Goal: Transaction & Acquisition: Purchase product/service

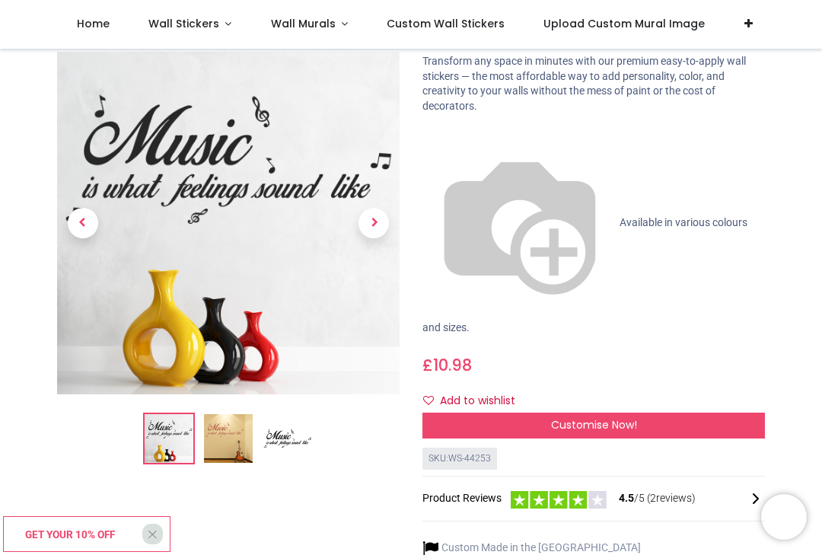
scroll to position [110, 0]
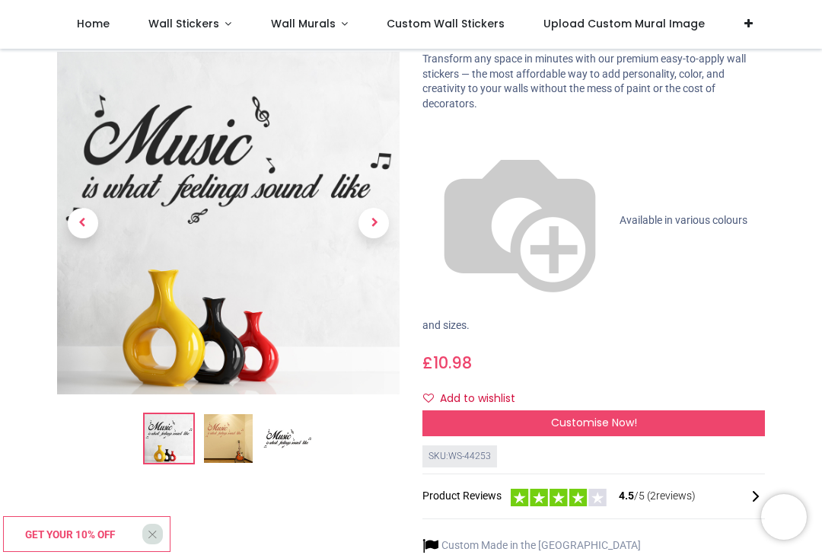
click at [229, 438] on img at bounding box center [228, 439] width 49 height 49
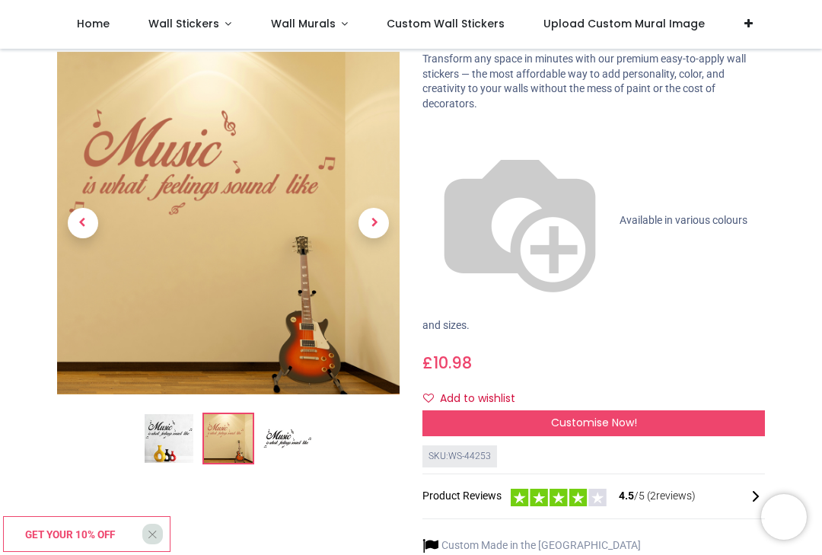
click at [280, 445] on img at bounding box center [287, 439] width 49 height 49
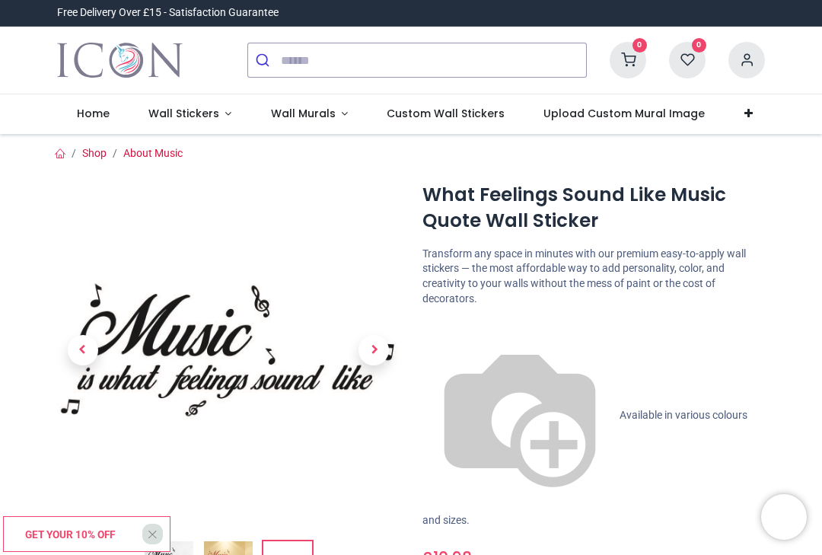
scroll to position [2, 0]
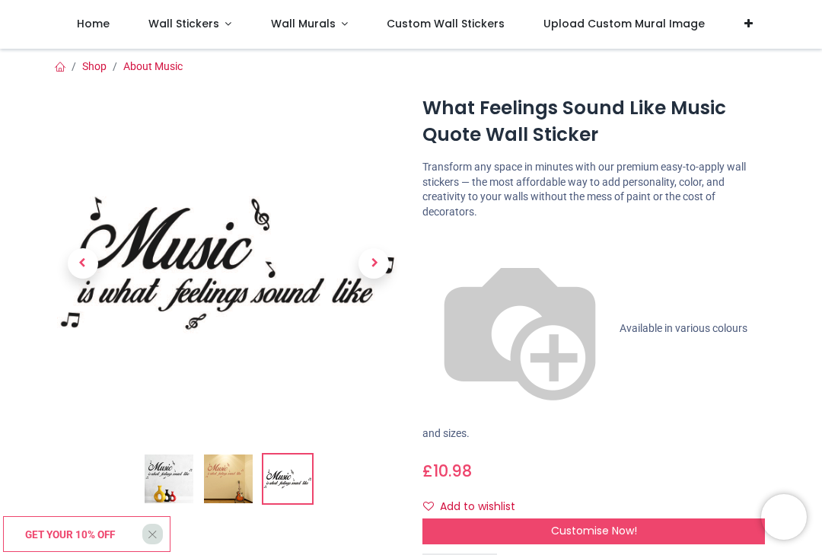
click at [596, 523] on span "Customise Now!" at bounding box center [594, 530] width 86 height 15
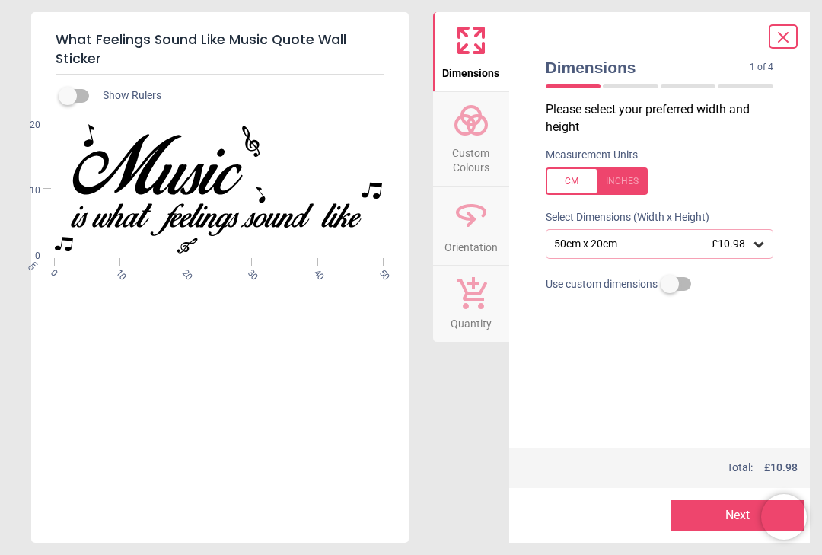
click at [464, 126] on icon at bounding box center [471, 120] width 37 height 37
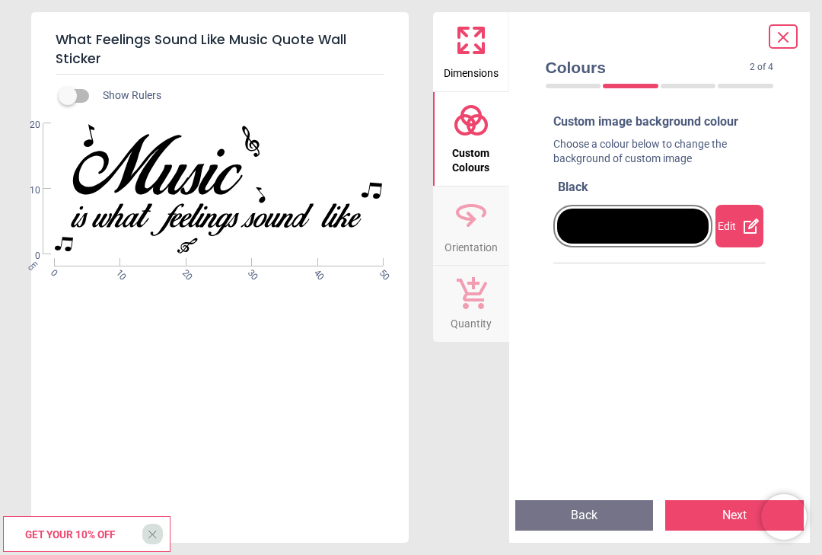
click at [745, 230] on icon at bounding box center [751, 225] width 15 height 15
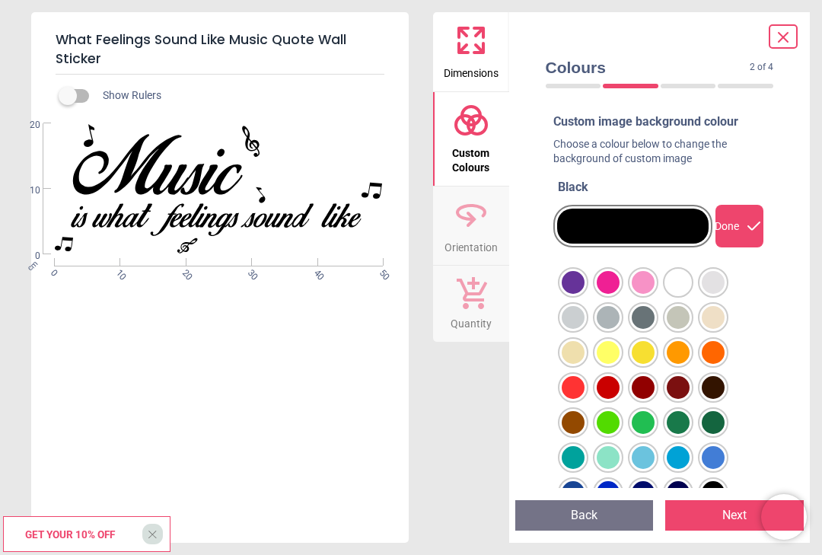
click at [784, 377] on div "Custom image background colour Choose a colour below to change the background o…" at bounding box center [660, 294] width 253 height 386
click at [471, 429] on div "Dimensions Custom Colours Orientation Quantity" at bounding box center [471, 277] width 76 height 531
click at [468, 47] on icon at bounding box center [471, 40] width 37 height 37
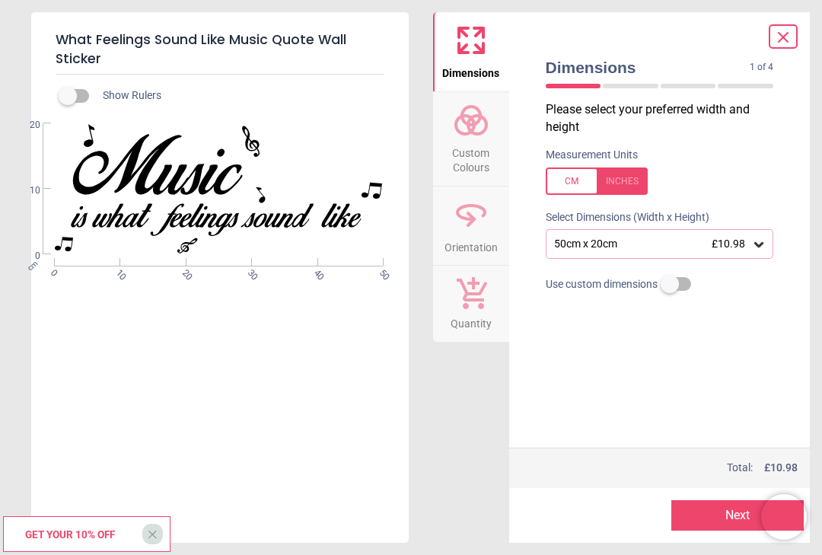
click at [759, 240] on icon at bounding box center [758, 244] width 15 height 15
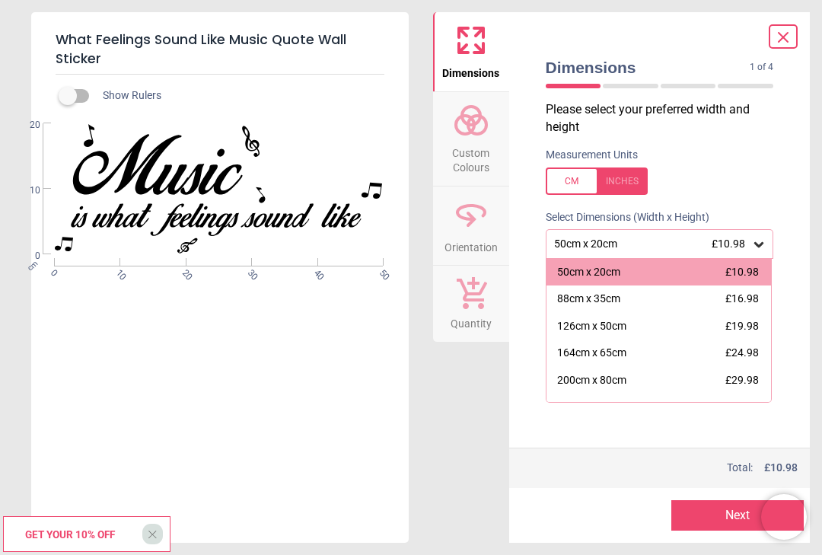
click at [783, 38] on icon at bounding box center [783, 37] width 9 height 9
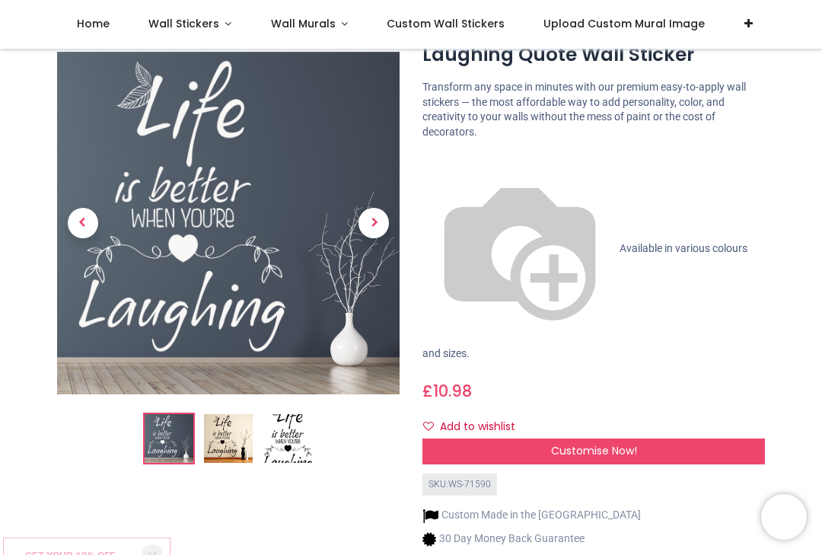
scroll to position [81, 0]
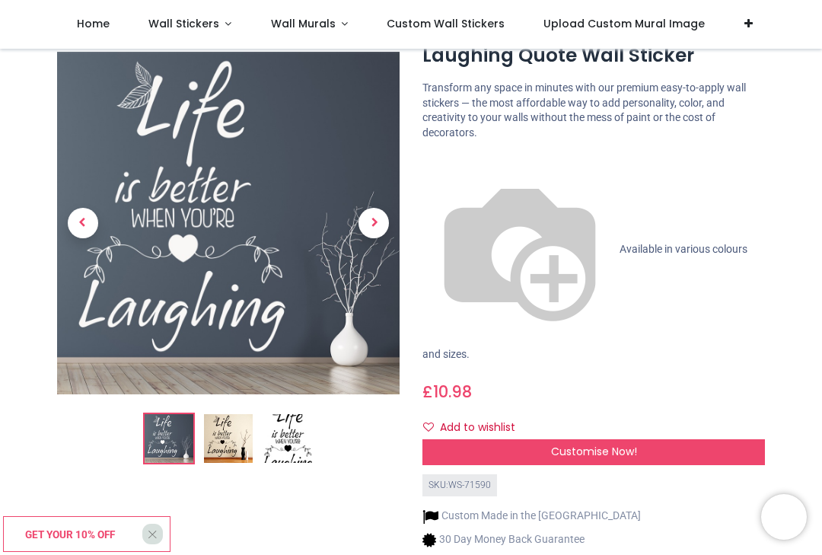
click at [288, 442] on img at bounding box center [287, 439] width 49 height 49
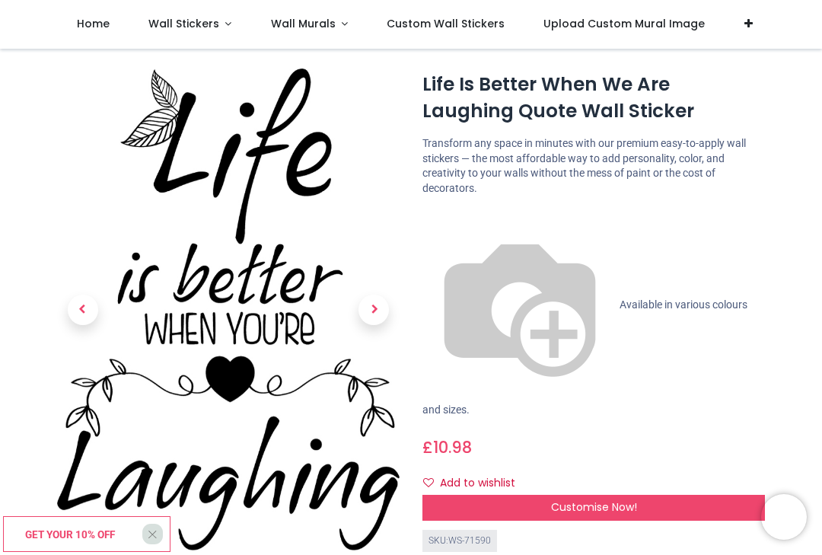
scroll to position [26, 0]
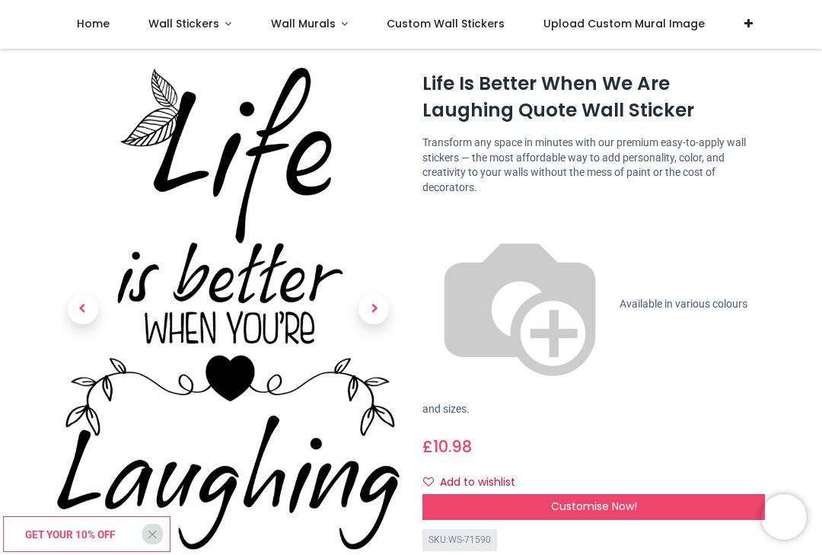
click at [640, 494] on div "Customise Now!" at bounding box center [593, 507] width 343 height 26
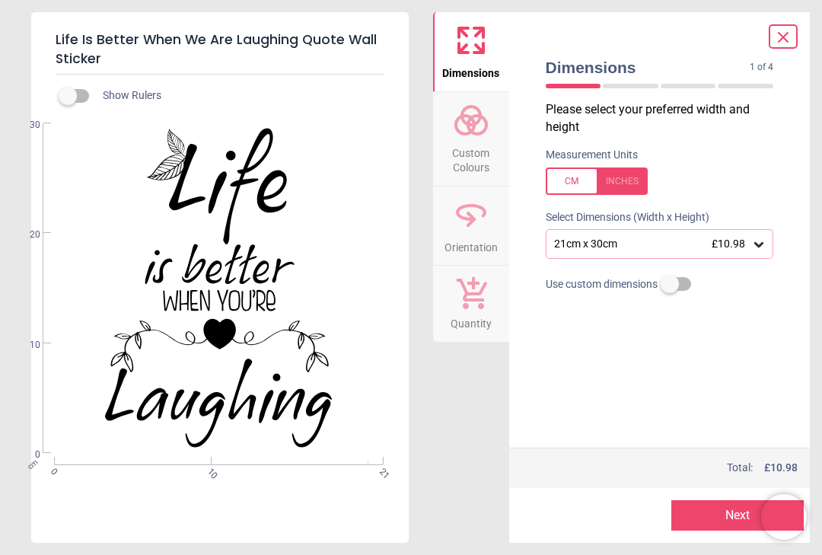
click at [759, 244] on icon at bounding box center [758, 244] width 9 height 5
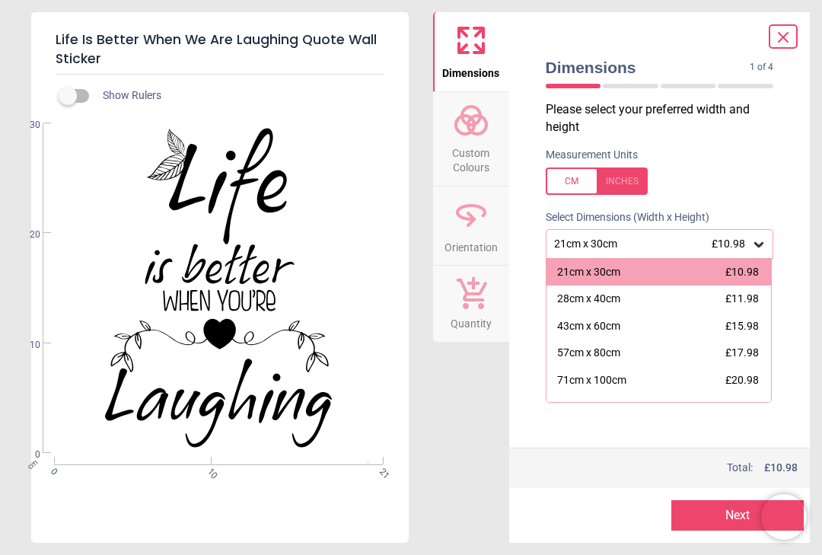
click at [613, 353] on div "57cm x 80cm" at bounding box center [588, 353] width 63 height 15
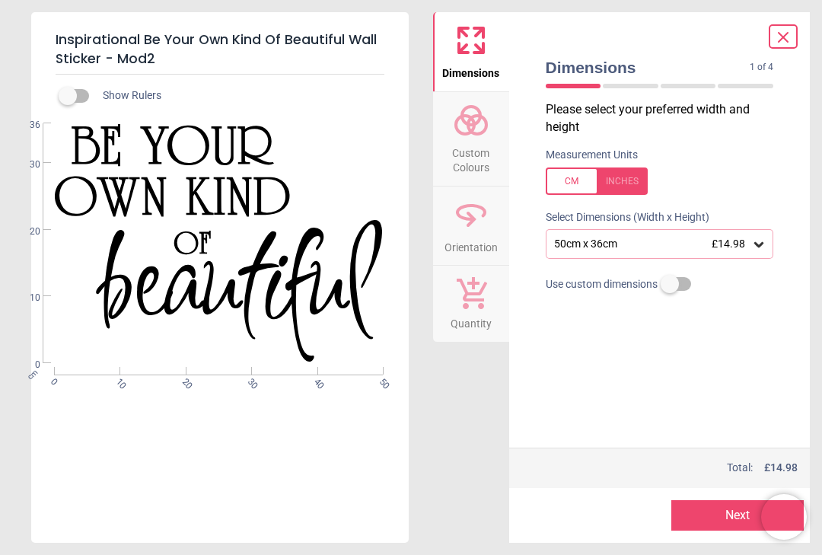
click at [760, 247] on icon at bounding box center [758, 244] width 15 height 15
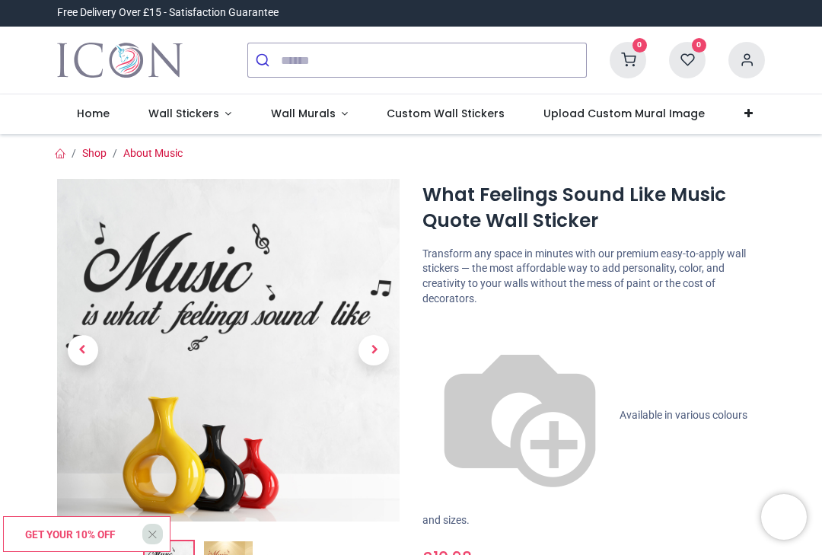
click at [341, 426] on img at bounding box center [228, 350] width 343 height 343
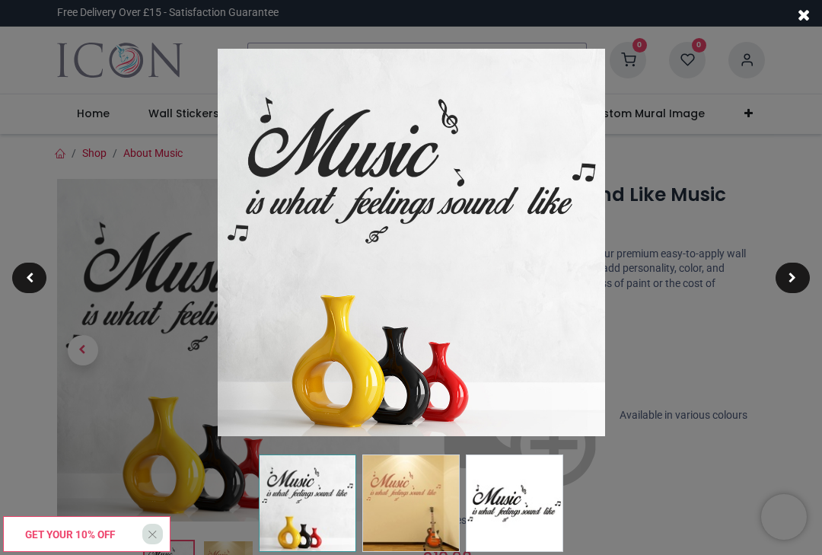
click at [378, 351] on img at bounding box center [411, 242] width 387 height 387
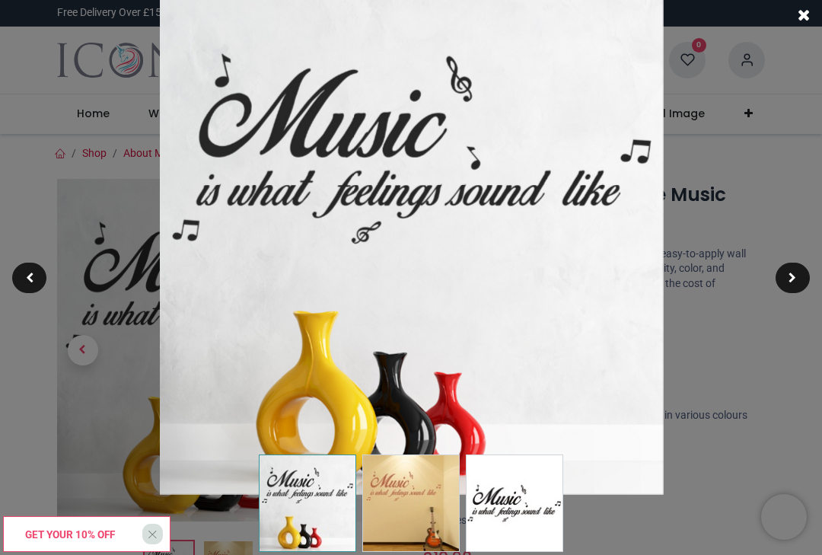
click at [783, 100] on div at bounding box center [411, 277] width 822 height 555
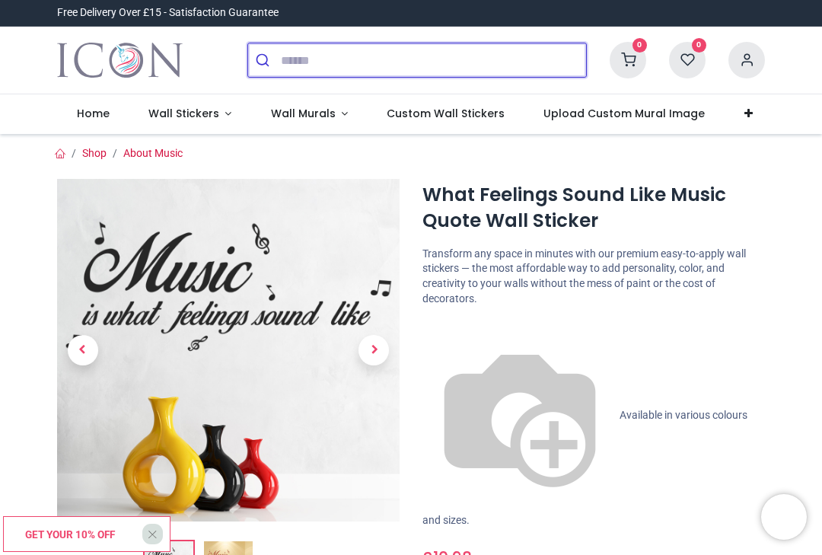
click at [299, 58] on input "search" at bounding box center [433, 59] width 305 height 33
click at [381, 57] on input "**********" at bounding box center [416, 59] width 271 height 33
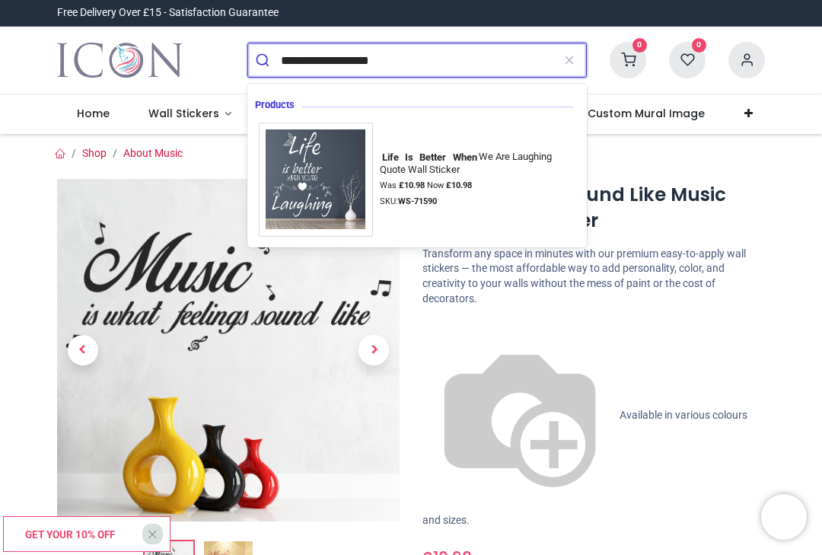
type input "**********"
click at [314, 177] on img at bounding box center [316, 180] width 114 height 114
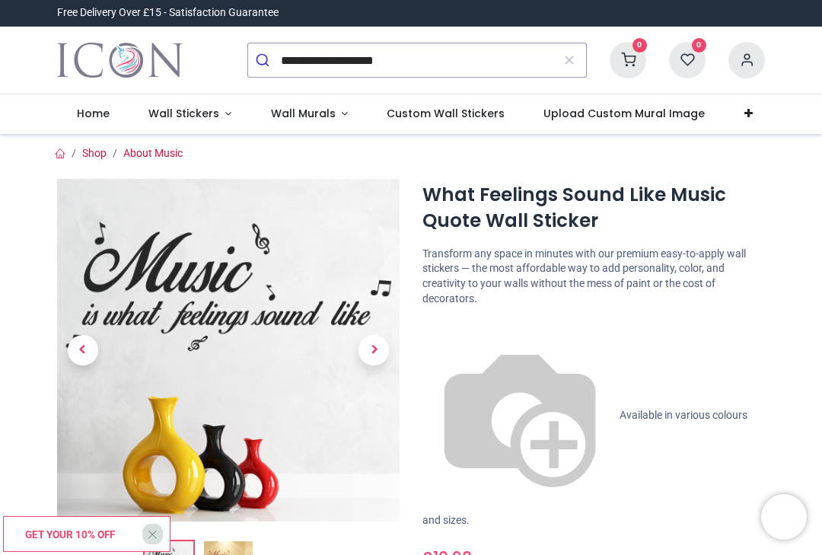
click at [749, 59] on icon at bounding box center [747, 60] width 37 height 37
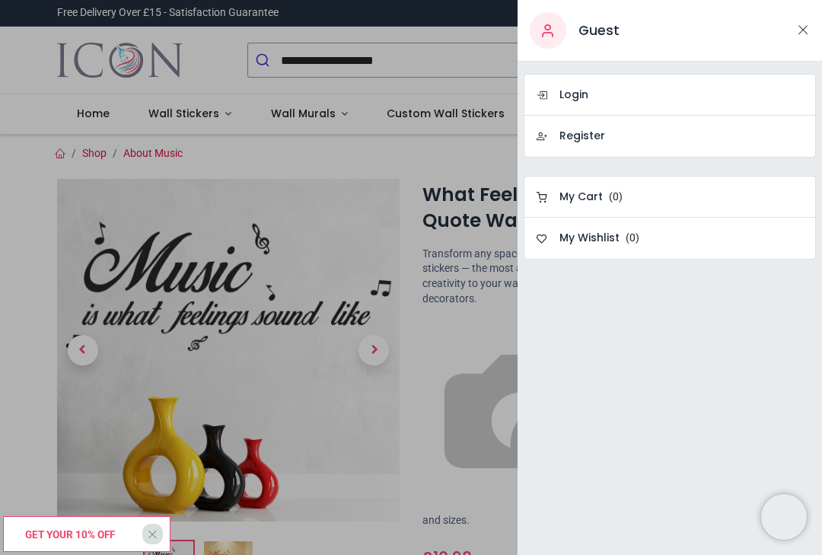
click at [599, 94] on link "Login" at bounding box center [670, 95] width 292 height 42
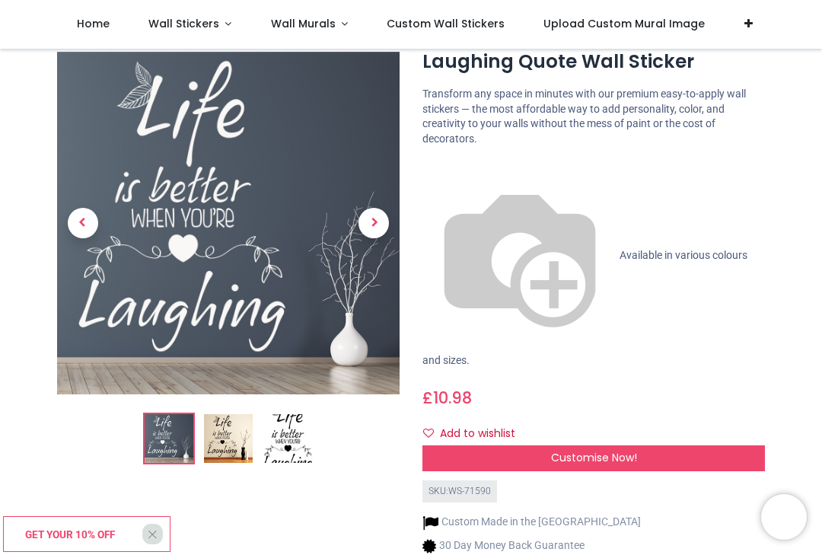
scroll to position [74, 0]
click at [298, 443] on img at bounding box center [287, 439] width 49 height 49
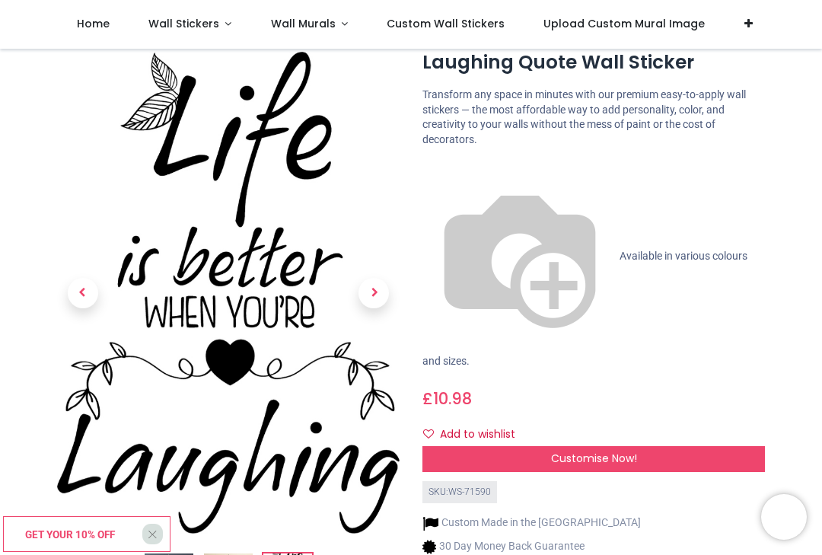
click at [633, 451] on span "Customise Now!" at bounding box center [594, 458] width 86 height 15
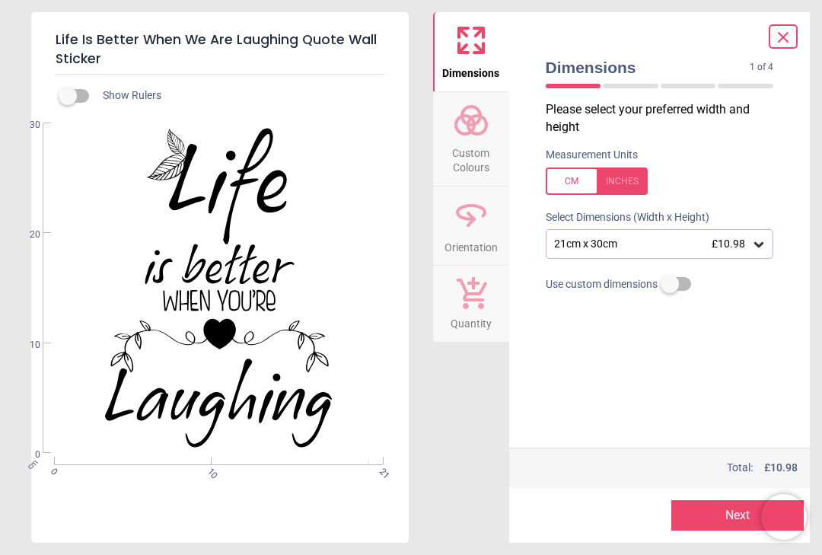
click at [764, 244] on icon at bounding box center [758, 244] width 15 height 15
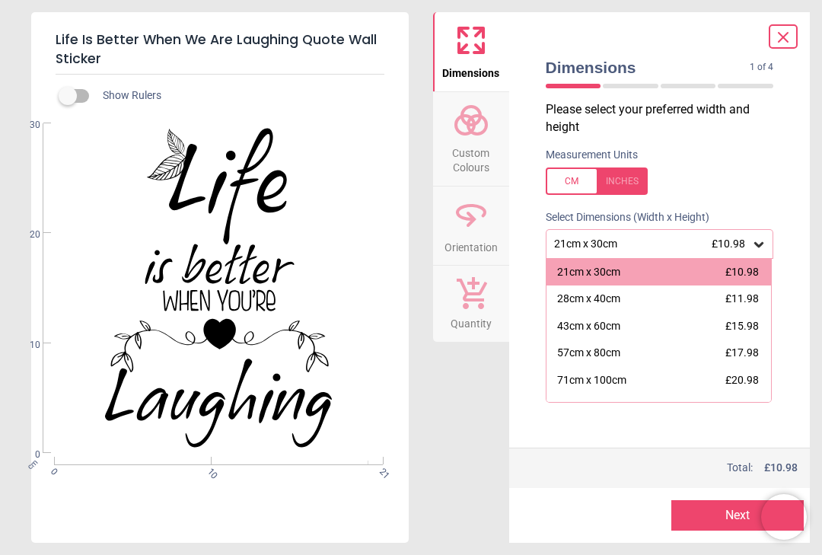
click at [615, 350] on div "57cm x 80cm" at bounding box center [588, 353] width 63 height 15
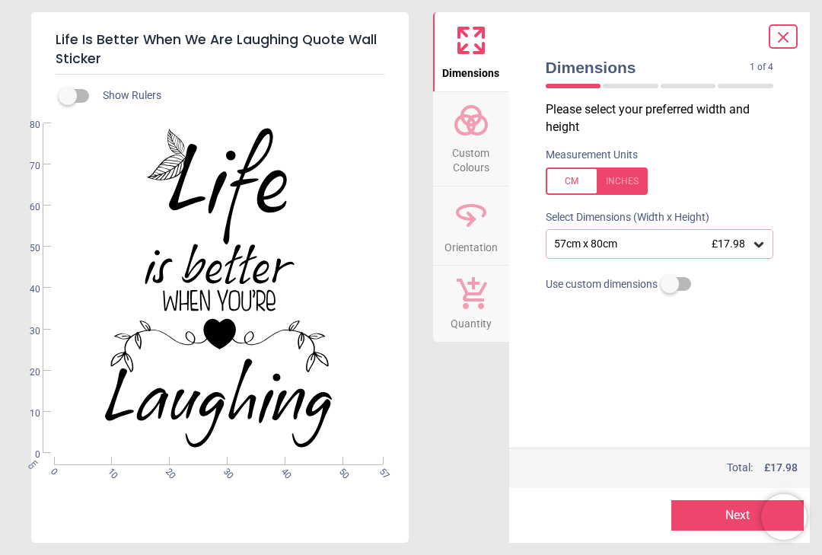
click at [631, 184] on div at bounding box center [597, 180] width 102 height 27
click at [762, 242] on icon at bounding box center [758, 244] width 9 height 5
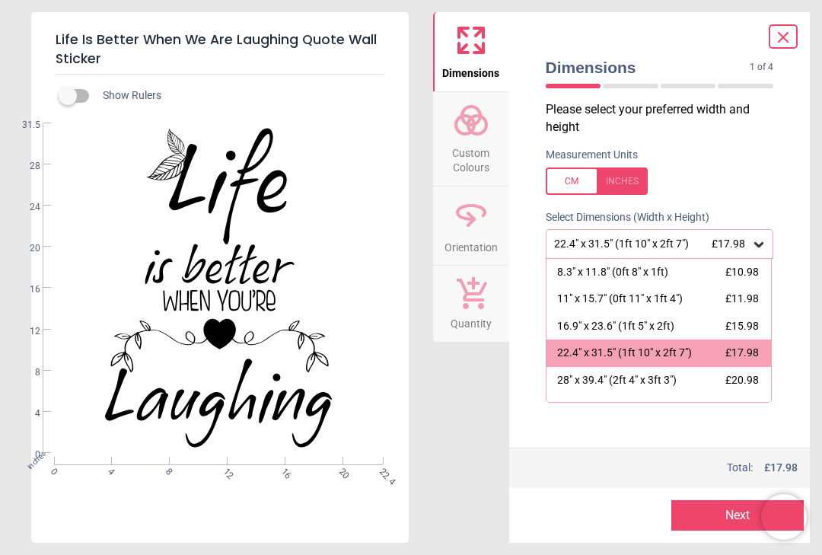
click at [600, 375] on div "28" x 39.4" (2ft 4" x 3ft 3")" at bounding box center [617, 380] width 120 height 15
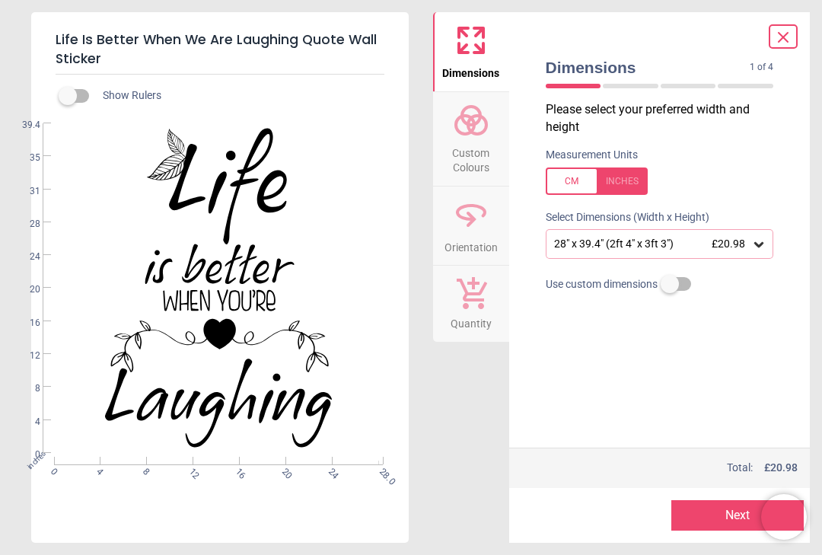
click at [760, 244] on icon at bounding box center [758, 244] width 9 height 5
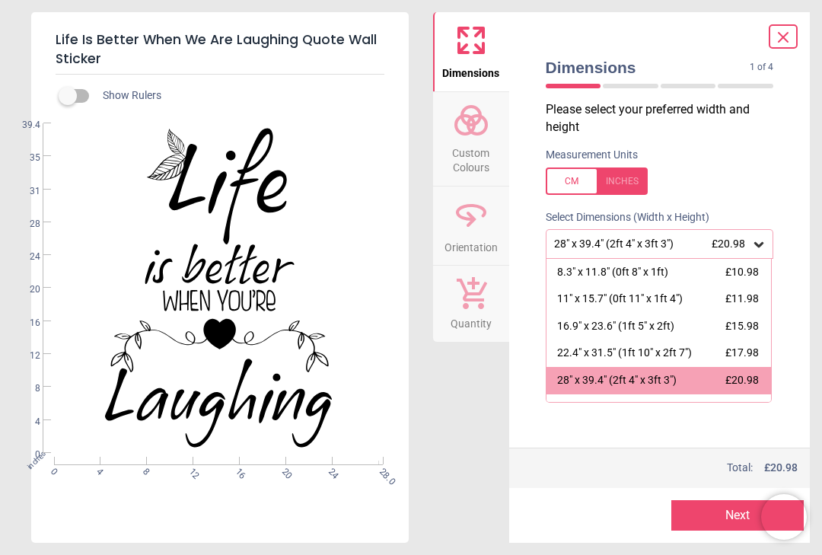
click at [630, 349] on div "22.4" x 31.5" (1ft 10" x 2ft 7")" at bounding box center [624, 353] width 135 height 15
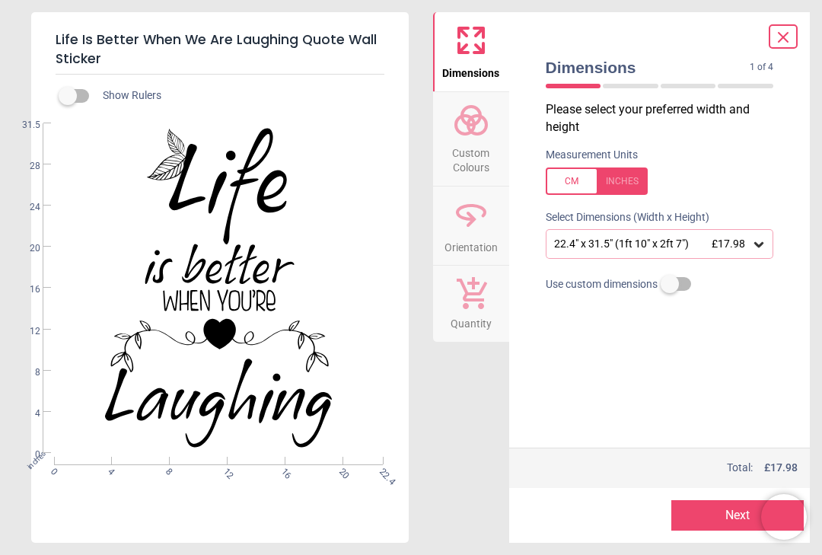
click at [473, 134] on icon at bounding box center [471, 120] width 37 height 37
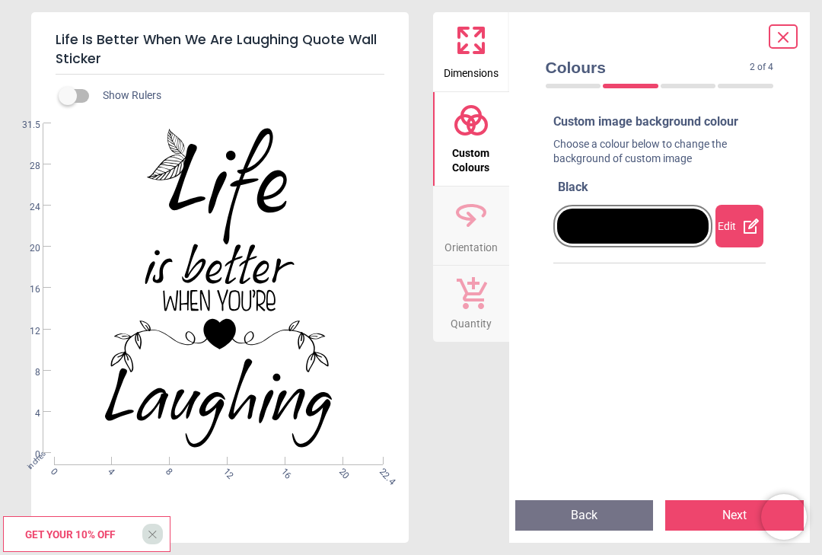
click at [751, 222] on icon at bounding box center [751, 226] width 18 height 18
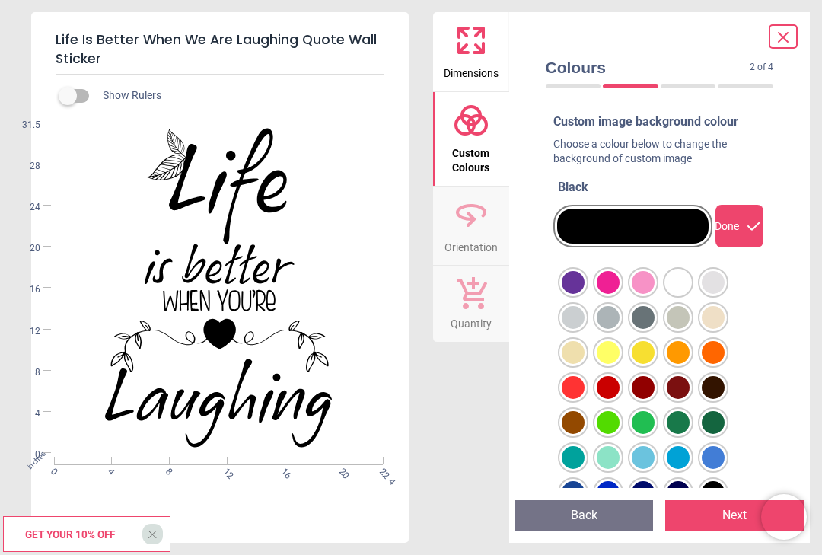
click at [571, 294] on div at bounding box center [573, 282] width 23 height 23
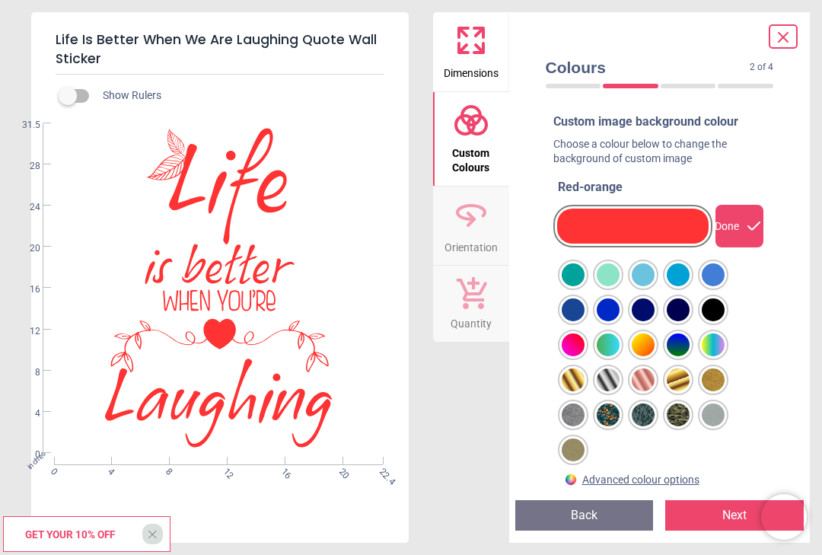
scroll to position [182, 0]
click at [634, 480] on div "Advanced colour options" at bounding box center [640, 480] width 117 height 15
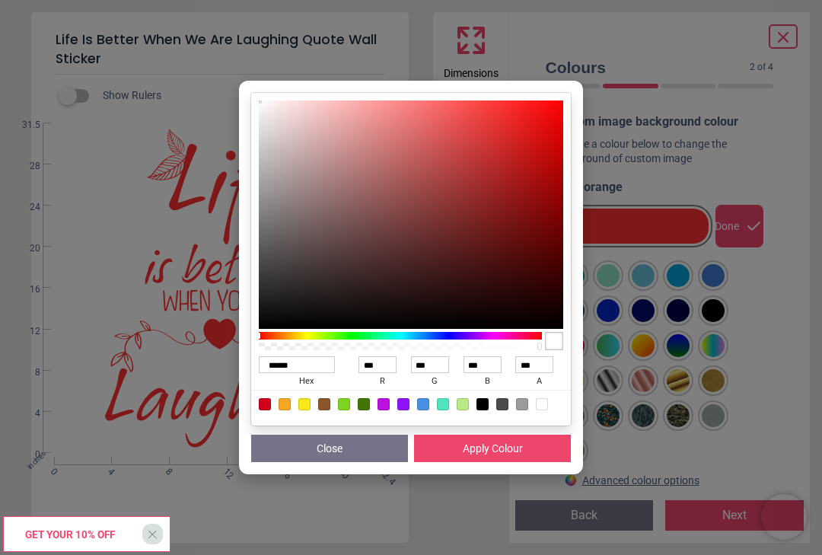
click at [783, 368] on div "****** hex *** r *** g *** b *** a Close Apply Colour" at bounding box center [411, 277] width 822 height 555
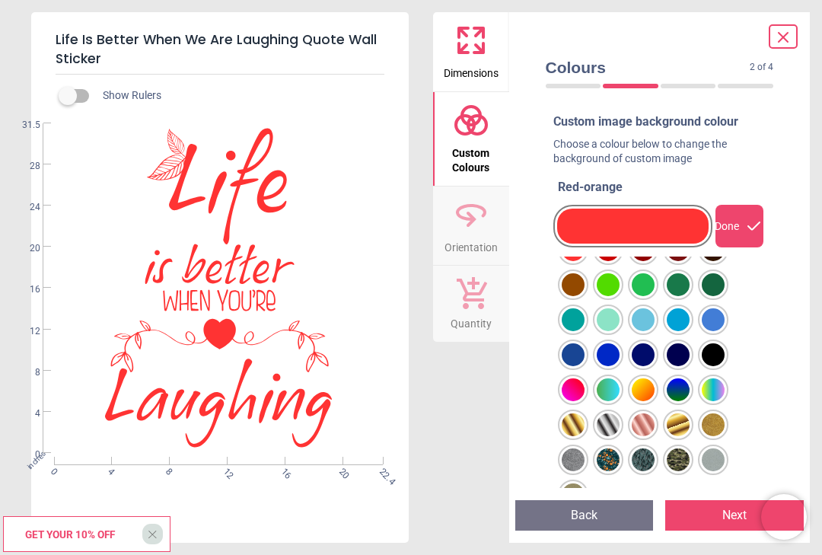
scroll to position [132, 0]
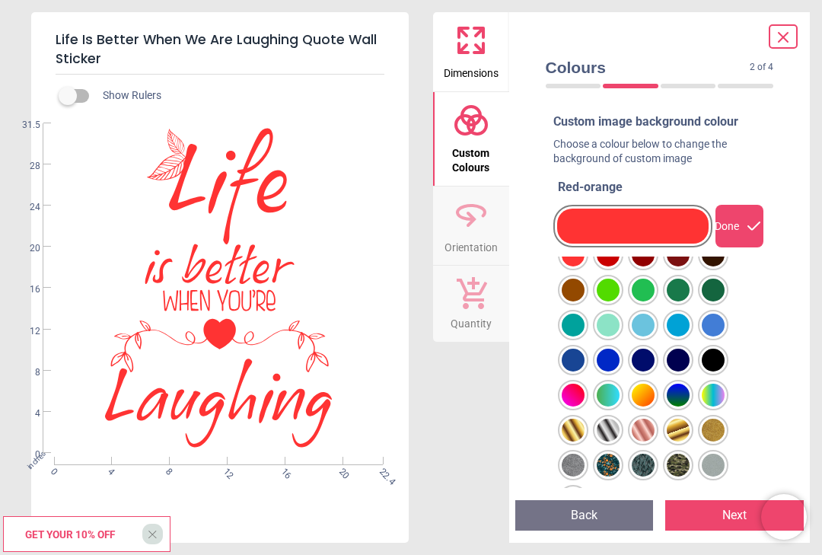
click at [585, 161] on div at bounding box center [573, 150] width 23 height 23
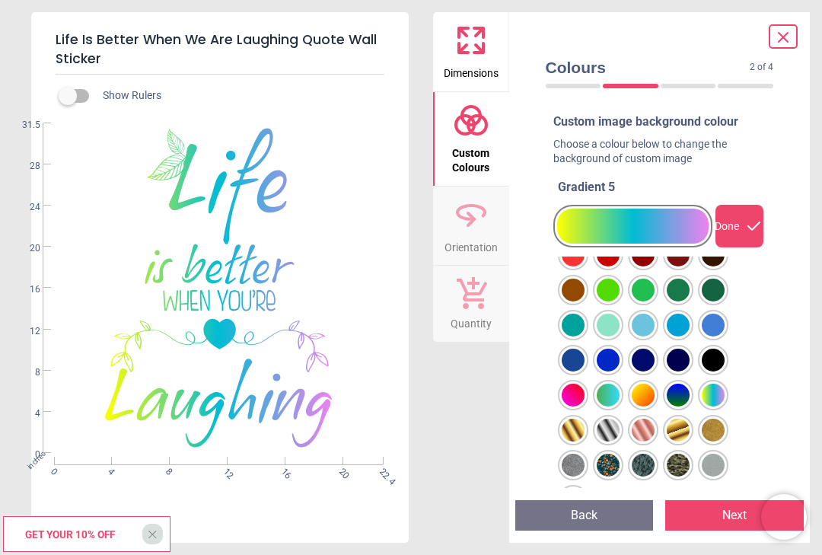
click at [585, 161] on div at bounding box center [573, 150] width 23 height 23
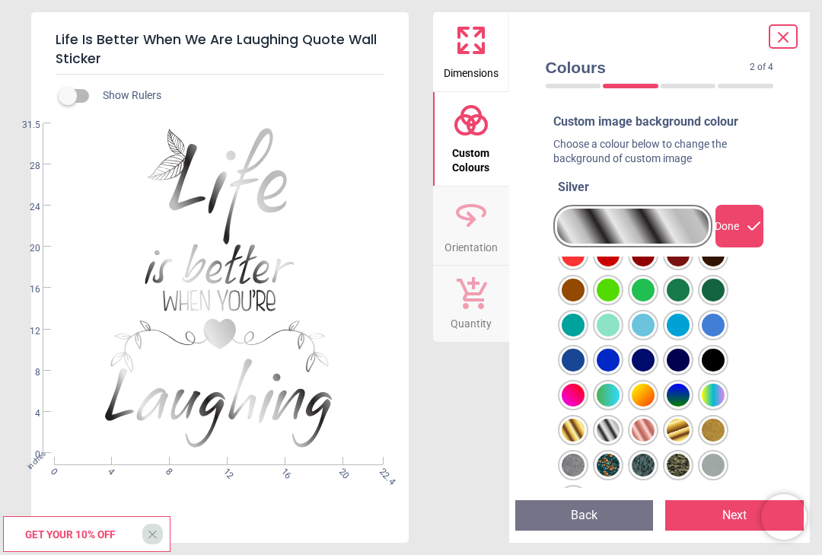
scroll to position [0, 0]
click at [576, 161] on div at bounding box center [573, 150] width 23 height 23
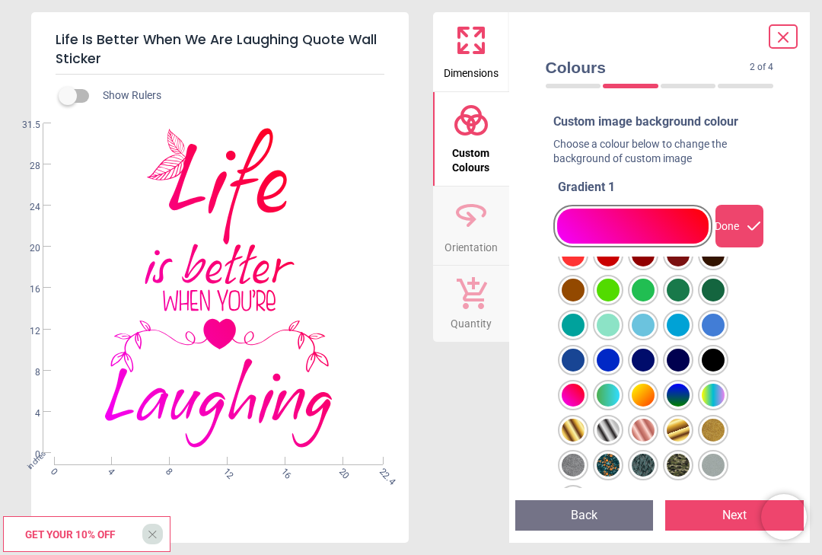
click at [585, 161] on div at bounding box center [573, 150] width 23 height 23
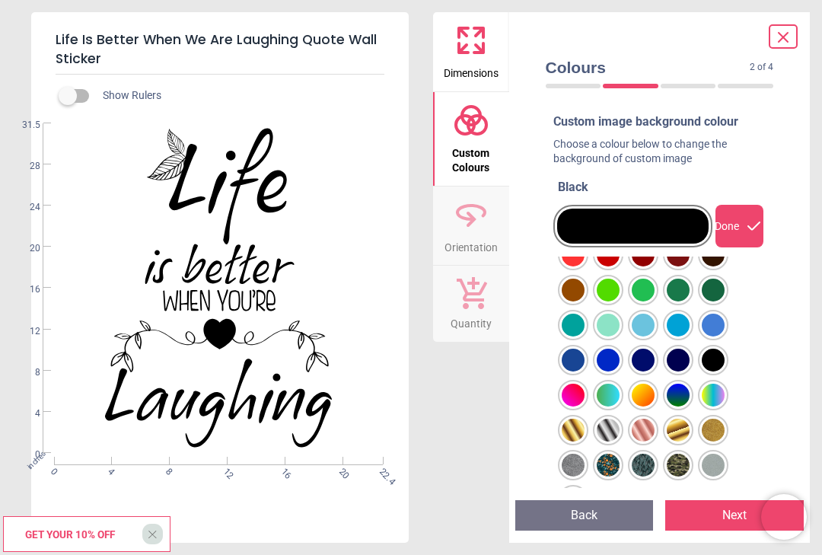
click at [741, 228] on div "Done" at bounding box center [740, 226] width 48 height 43
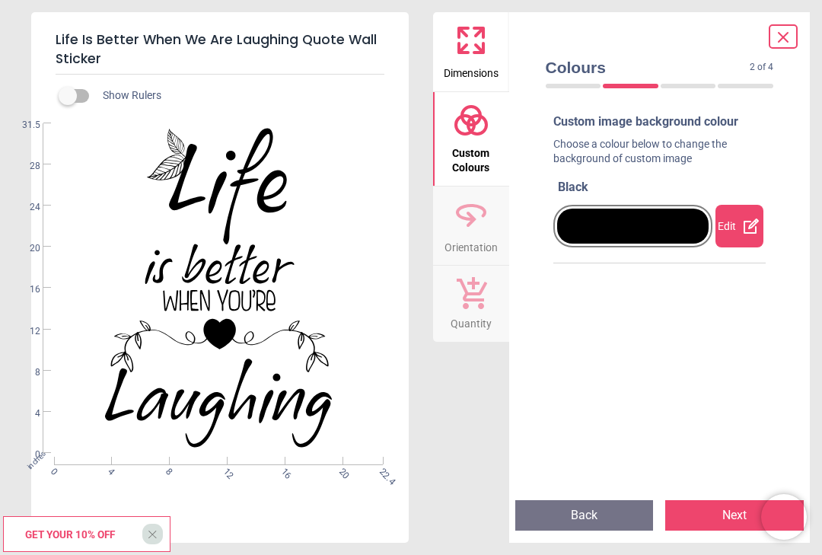
click at [749, 223] on icon at bounding box center [751, 226] width 18 height 18
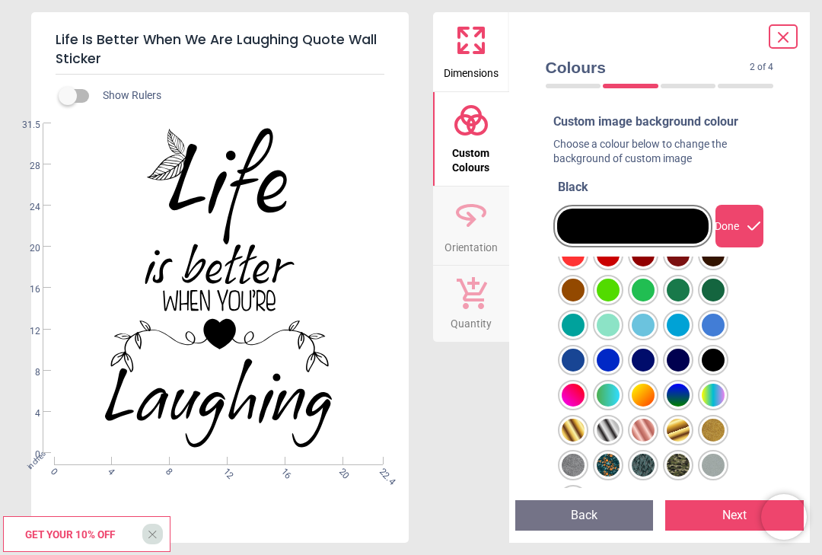
click at [585, 161] on div at bounding box center [573, 150] width 23 height 23
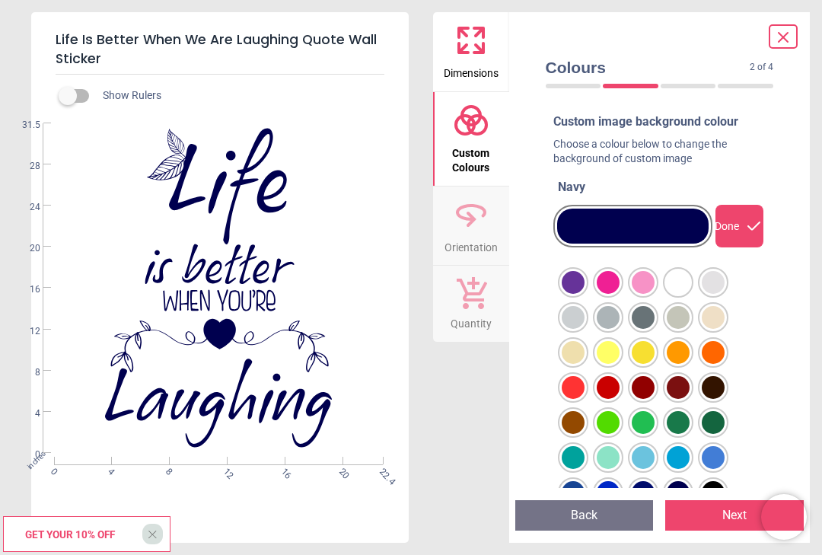
click at [585, 294] on div at bounding box center [573, 282] width 23 height 23
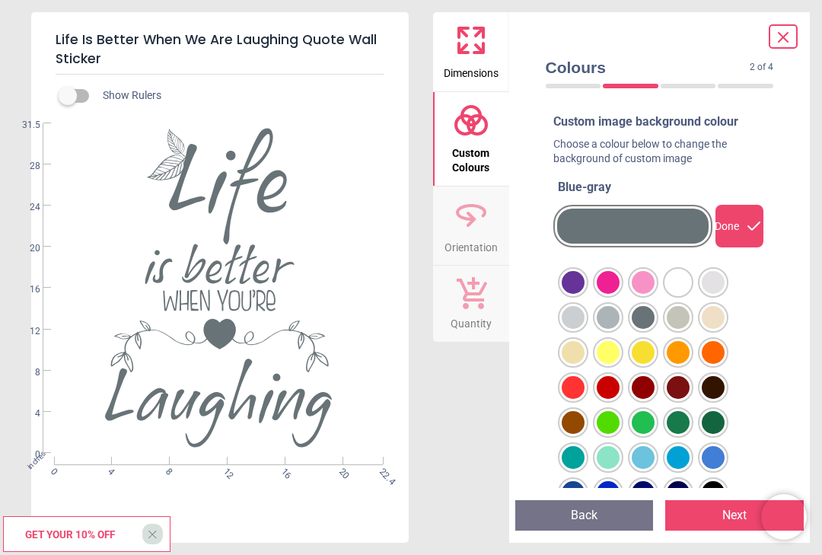
click at [585, 294] on div at bounding box center [573, 282] width 23 height 23
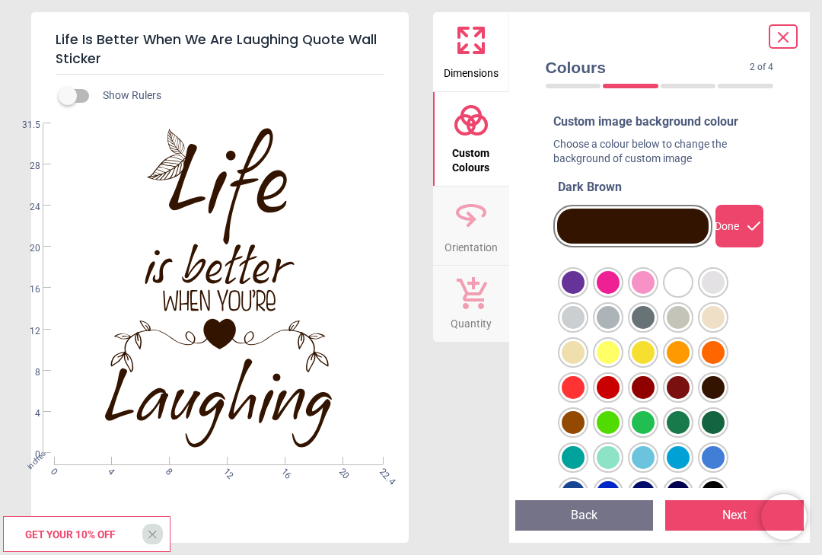
click at [570, 294] on div at bounding box center [573, 282] width 23 height 23
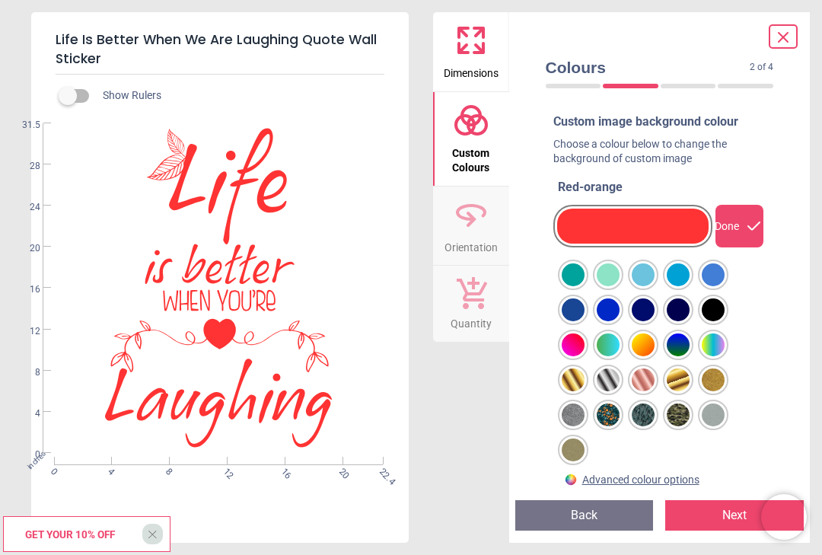
scroll to position [182, 0]
click at [585, 112] on div at bounding box center [573, 100] width 23 height 23
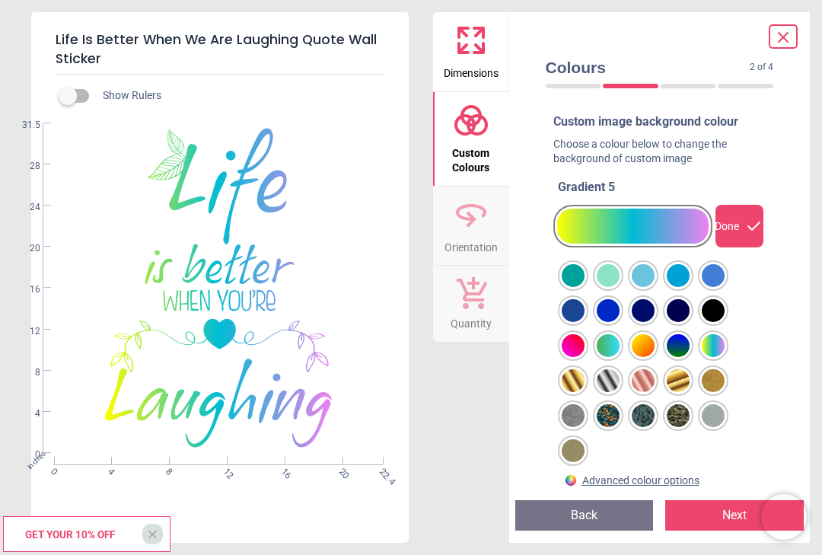
click at [585, 112] on div at bounding box center [573, 100] width 23 height 23
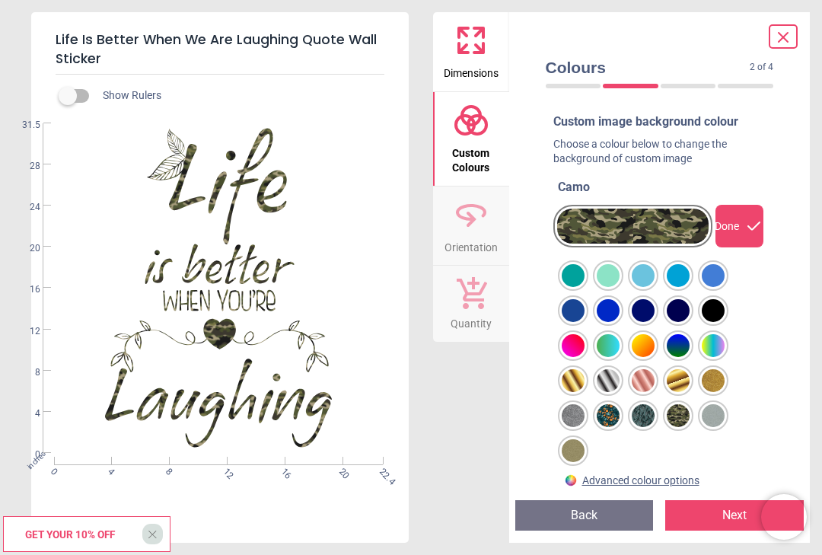
click at [585, 112] on div at bounding box center [573, 100] width 23 height 23
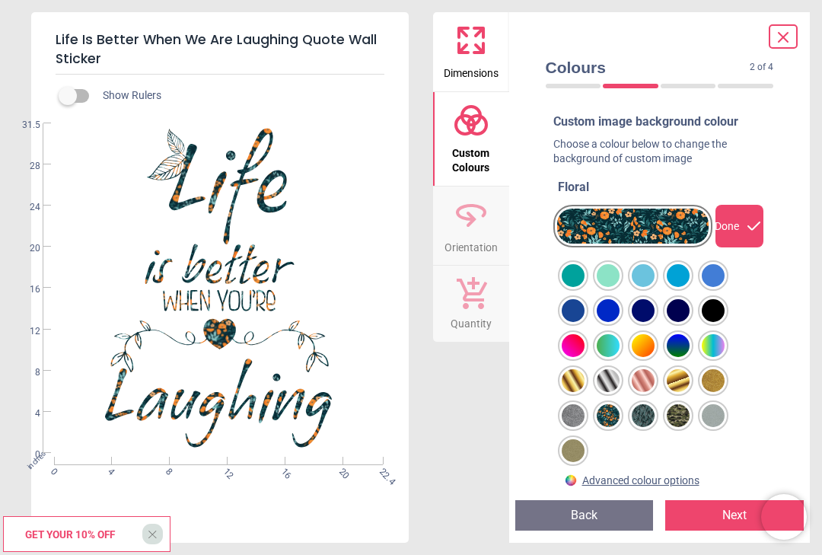
click at [585, 112] on div at bounding box center [573, 100] width 23 height 23
click at [573, 112] on div at bounding box center [573, 100] width 23 height 23
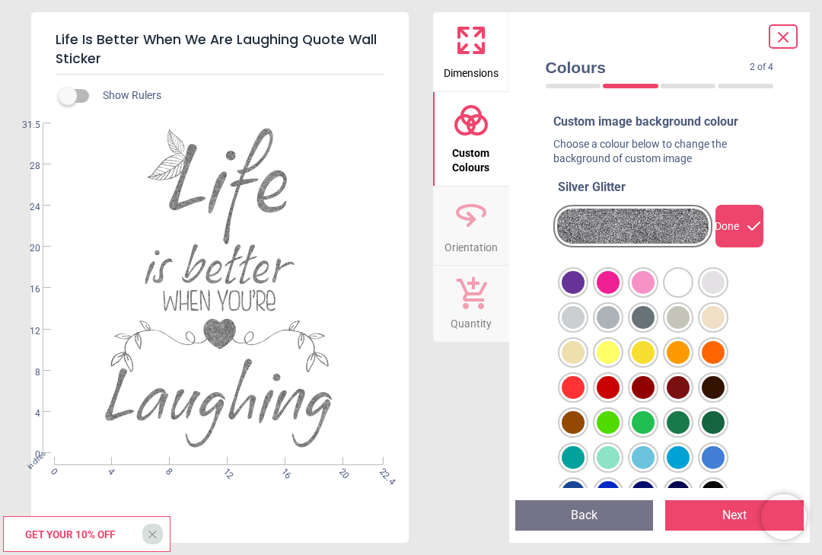
scroll to position [0, 0]
click at [585, 294] on div at bounding box center [573, 282] width 23 height 23
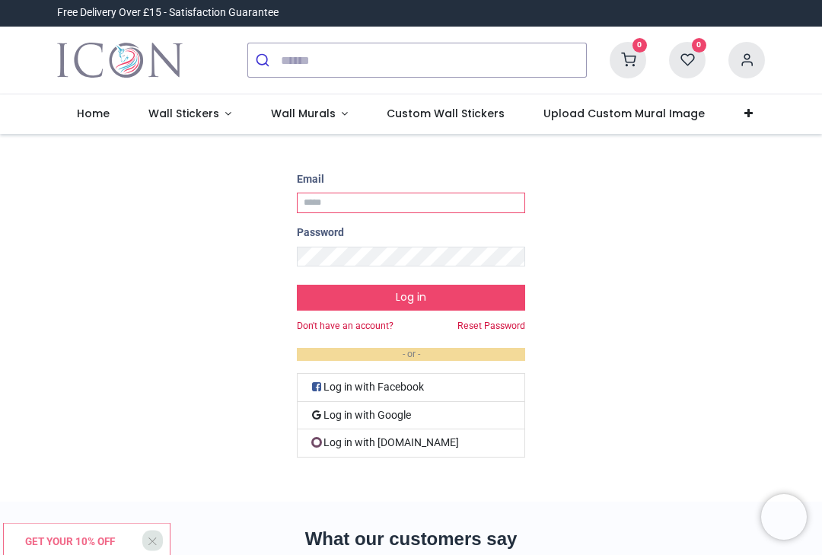
click at [326, 205] on input "Email" at bounding box center [411, 203] width 228 height 21
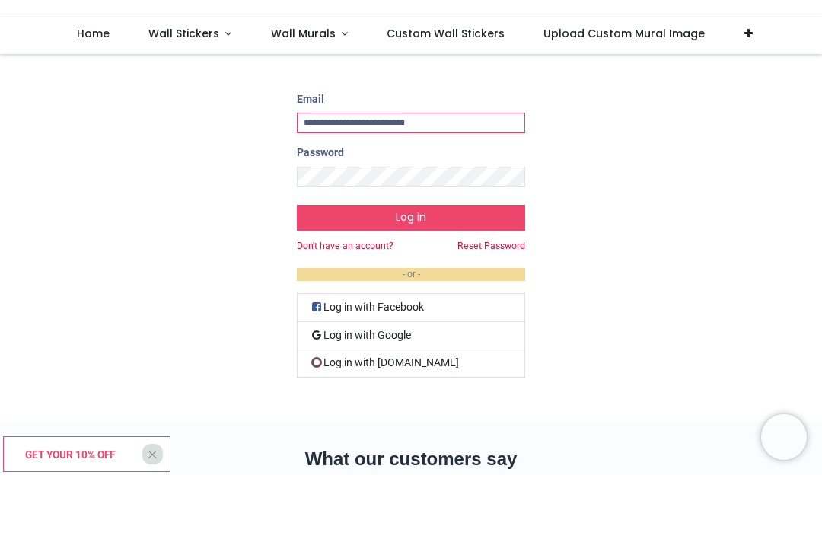
type input "**********"
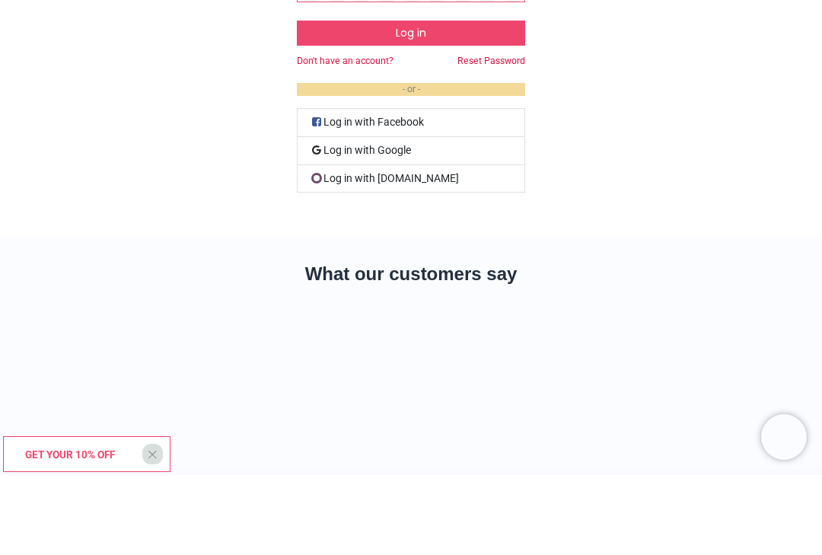
scroll to position [102, 0]
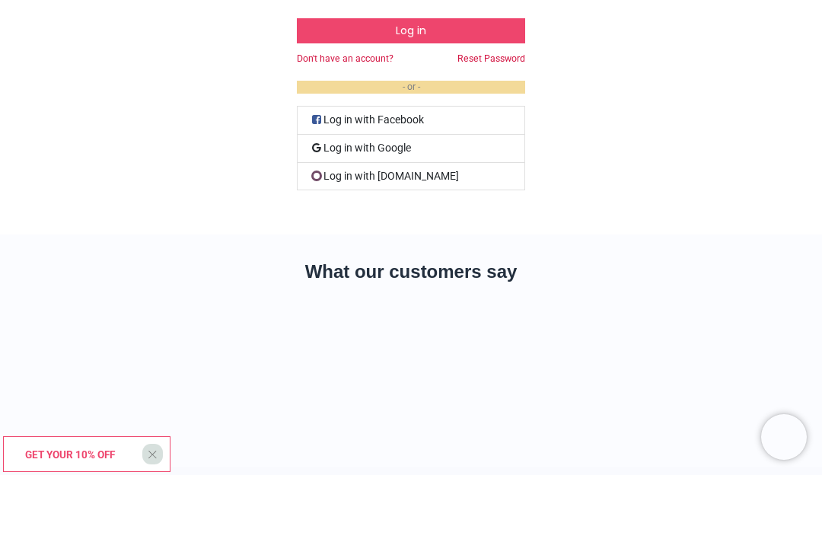
click at [387, 215] on link "Log in with Google" at bounding box center [411, 229] width 228 height 28
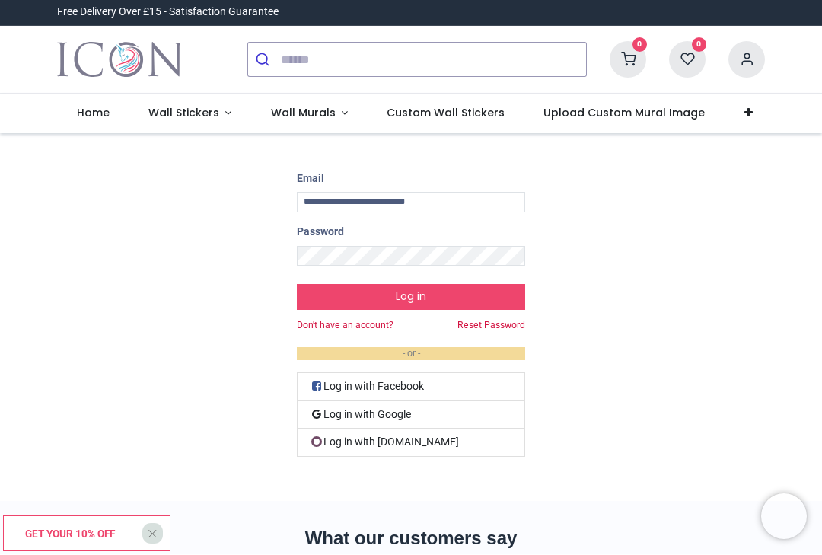
scroll to position [0, 0]
click at [370, 326] on link "Don't have an account?" at bounding box center [345, 326] width 97 height 13
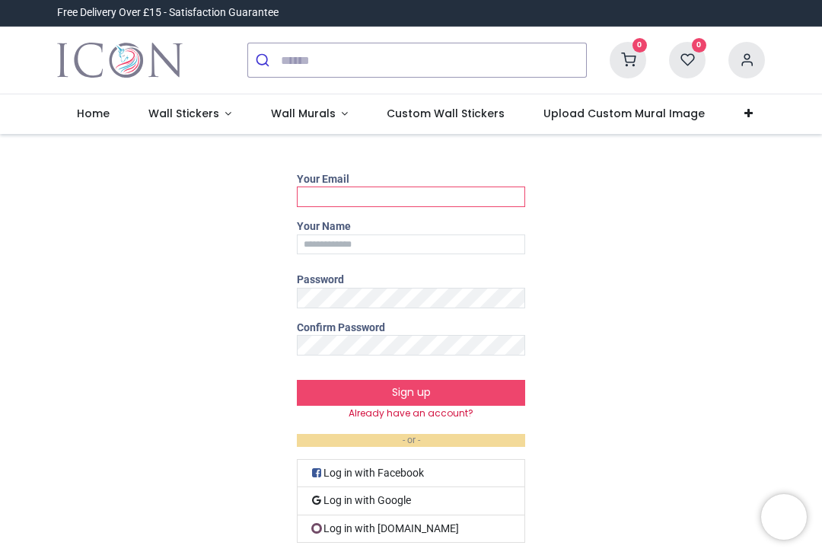
click at [326, 192] on input "Your Email" at bounding box center [411, 197] width 228 height 21
type input "**********"
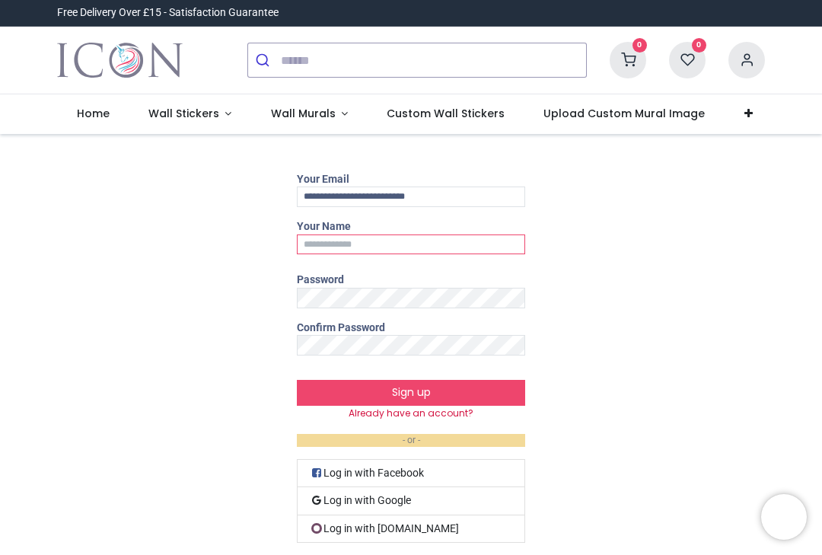
click at [315, 244] on input "Your Name" at bounding box center [411, 244] width 228 height 21
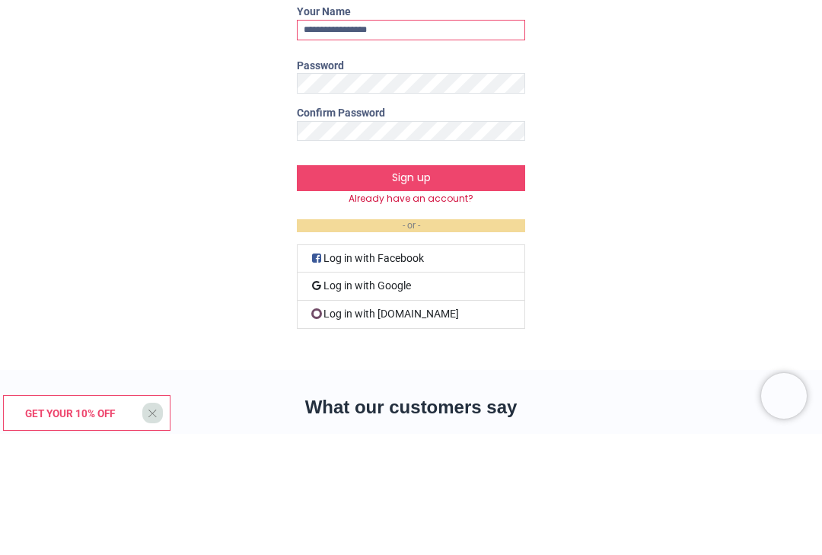
scroll to position [8, 0]
type input "**********"
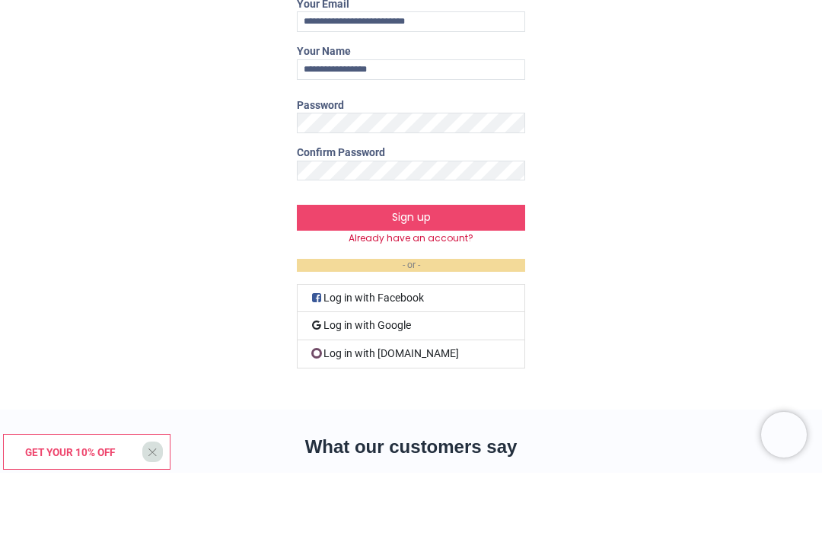
click at [447, 287] on button "Sign up" at bounding box center [411, 300] width 228 height 26
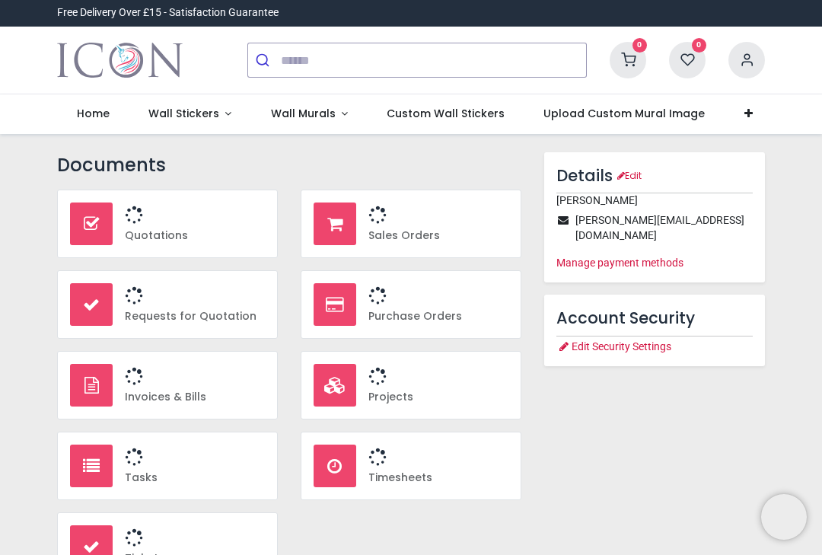
type input "**********"
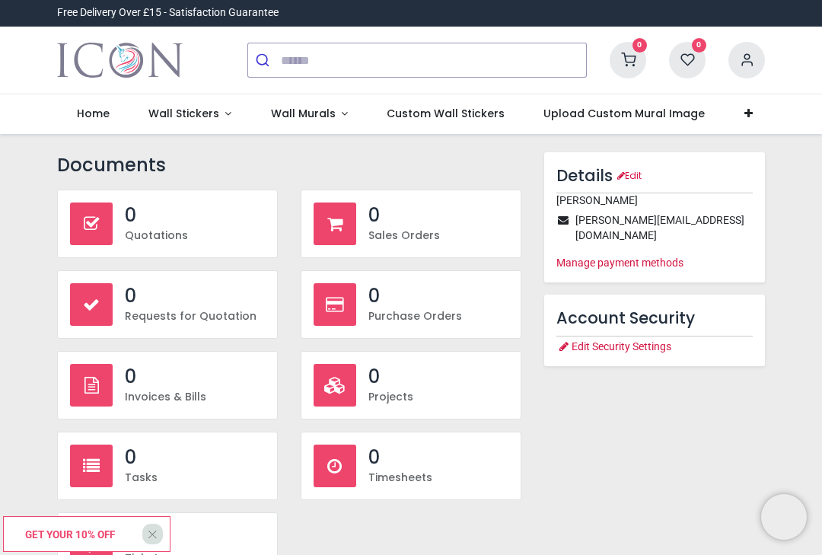
click at [95, 117] on span "Home" at bounding box center [93, 113] width 33 height 15
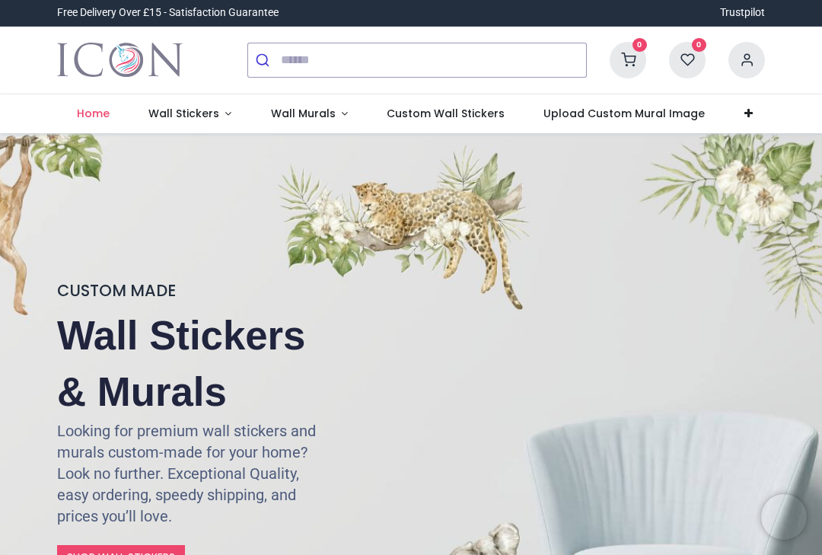
type input "**********"
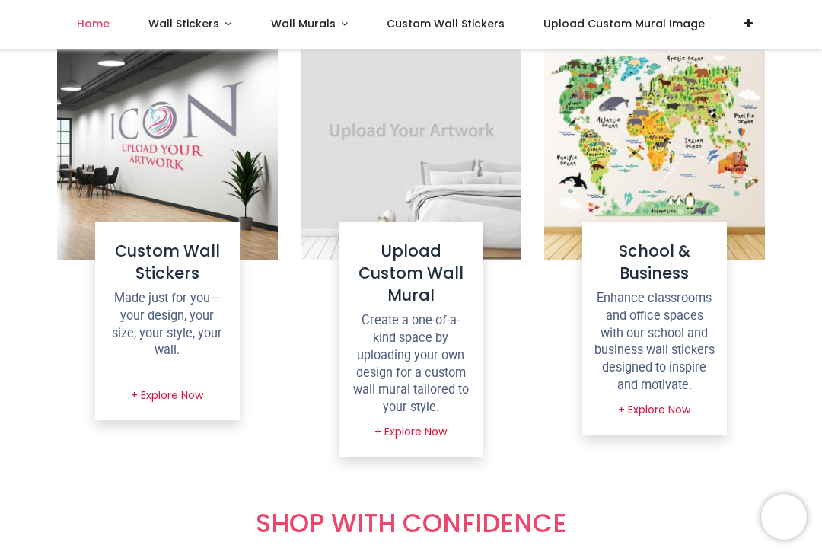
scroll to position [1542, 0]
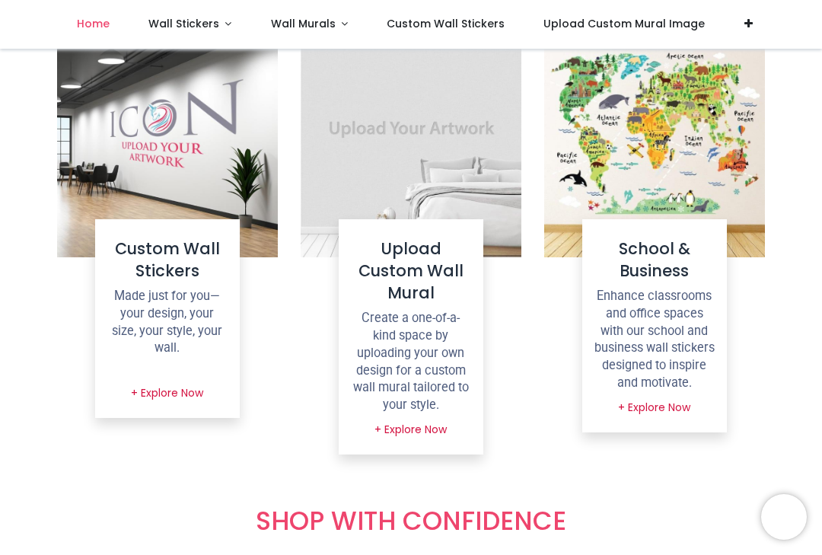
click at [425, 417] on link "+ Explore Now" at bounding box center [411, 430] width 92 height 26
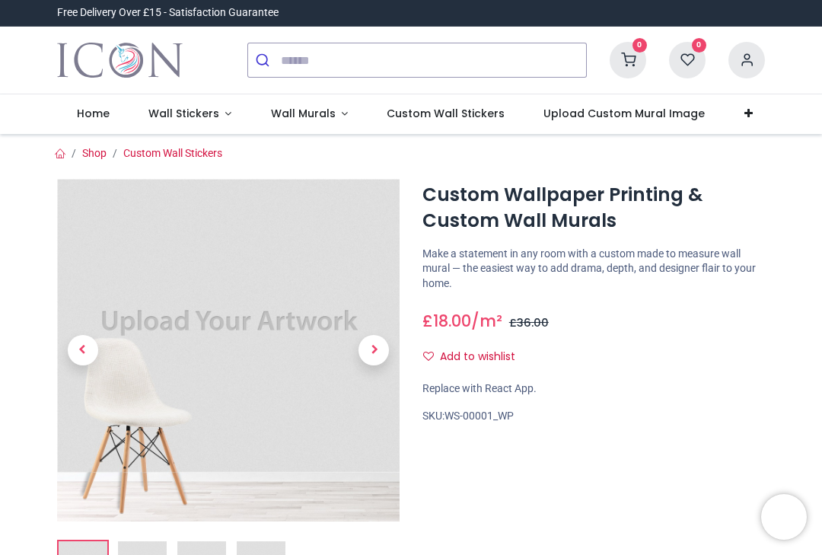
type input "**********"
